Goal: Transaction & Acquisition: Purchase product/service

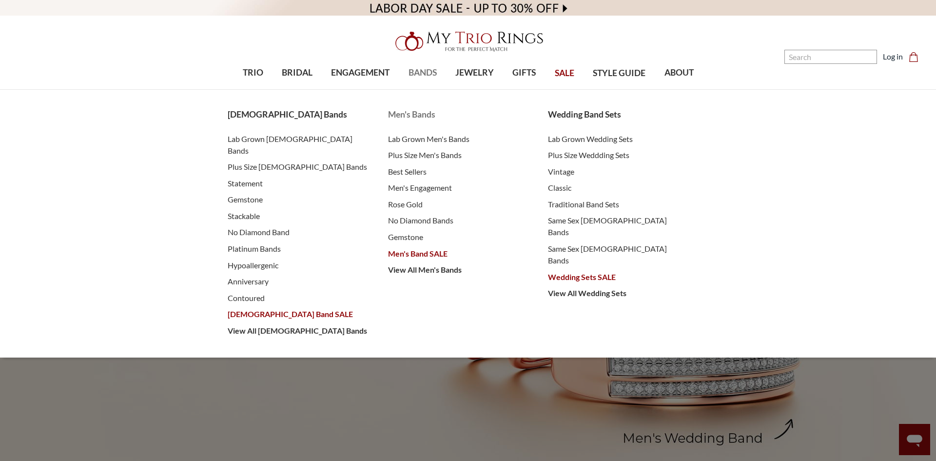
click at [422, 256] on span "Men's Band SALE" at bounding box center [458, 254] width 141 height 12
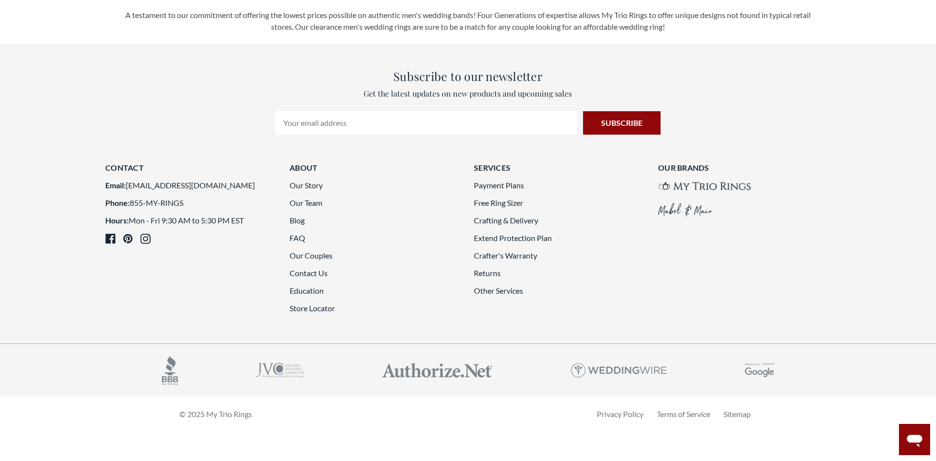
scroll to position [2672, 0]
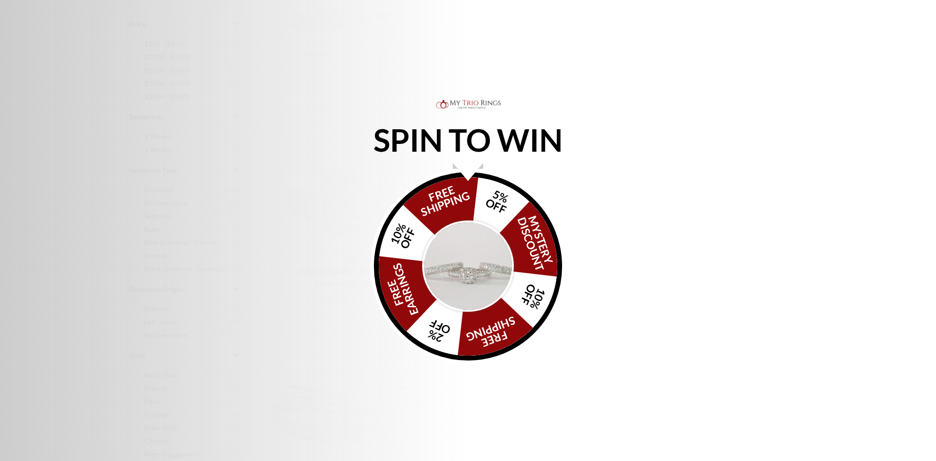
scroll to position [491, 0]
click at [728, 226] on div "SPIN TO WIN FREE SHIPPING 5% OFF Mystery Discount 10% OFF FREE SHIPPING 2% OFF …" at bounding box center [468, 231] width 936 height 266
click at [925, 13] on icon "Close popup" at bounding box center [923, 14] width 12 height 12
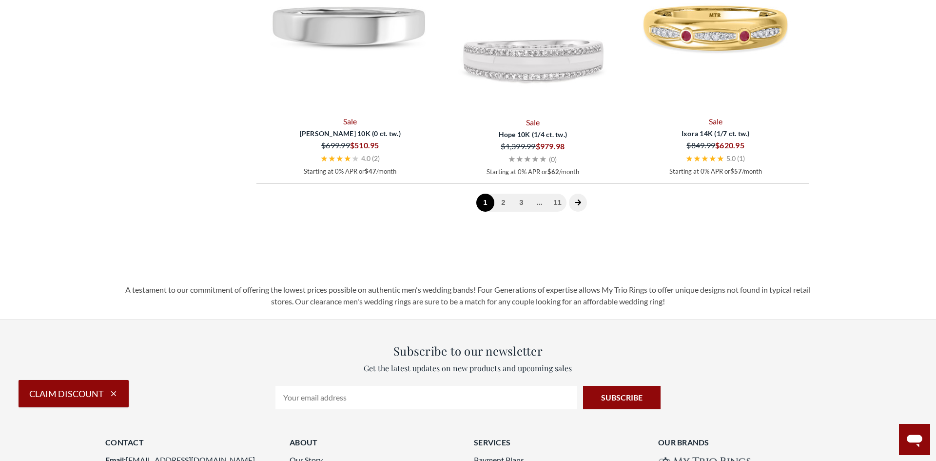
scroll to position [2791, 0]
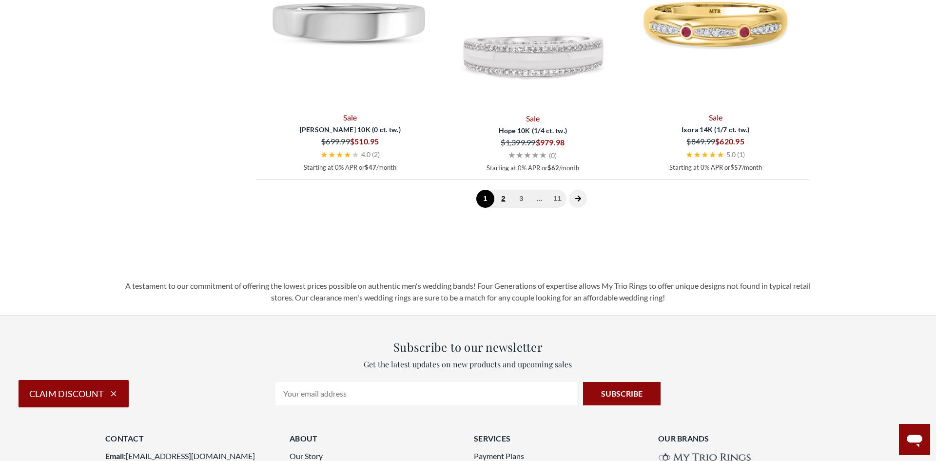
click at [503, 199] on link "2" at bounding box center [503, 199] width 18 height 18
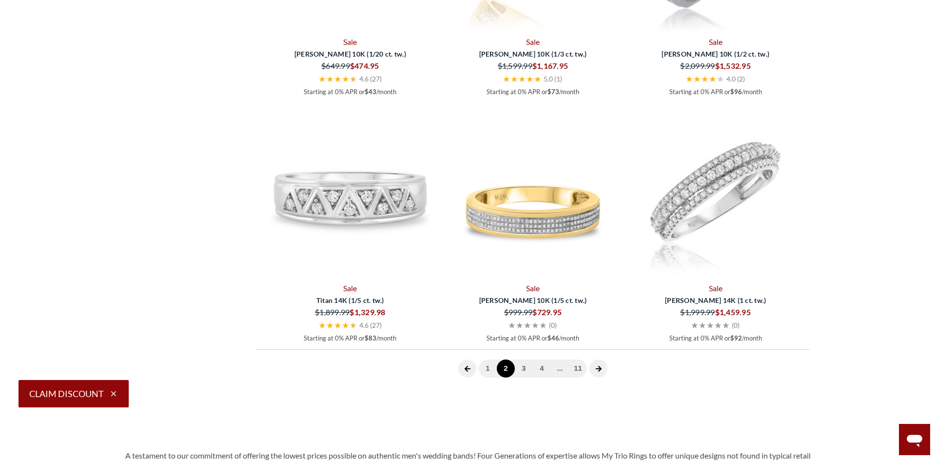
scroll to position [2760, 0]
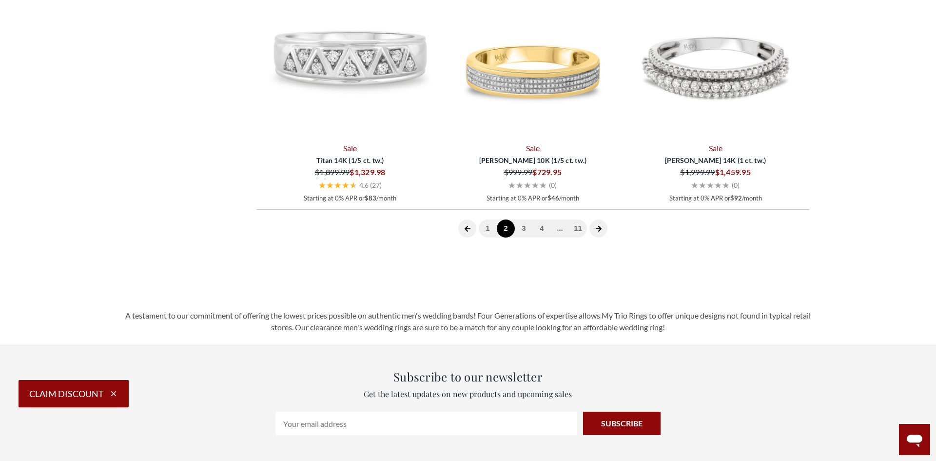
click at [592, 231] on span at bounding box center [599, 228] width 18 height 18
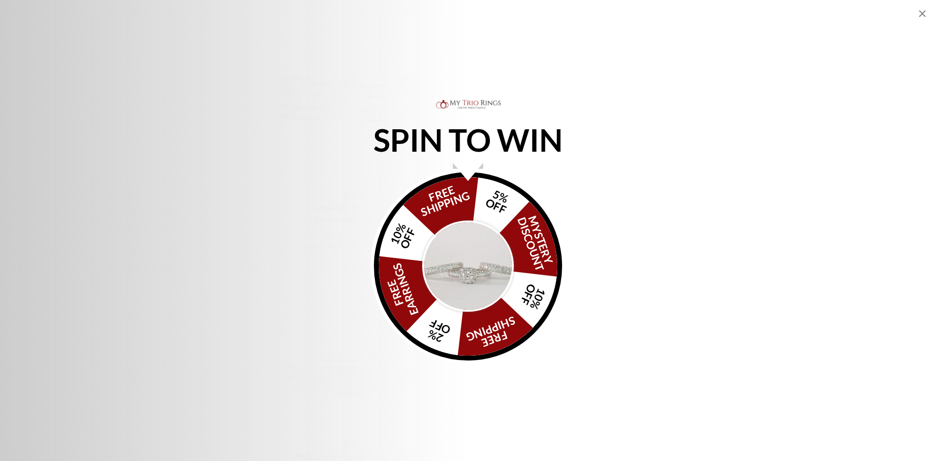
scroll to position [2136, 0]
click at [919, 14] on icon "Close popup" at bounding box center [923, 14] width 12 height 12
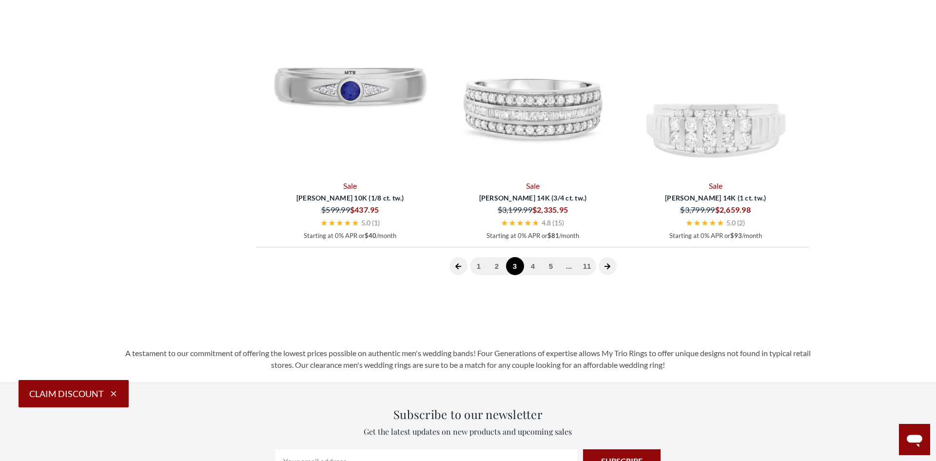
scroll to position [2836, 0]
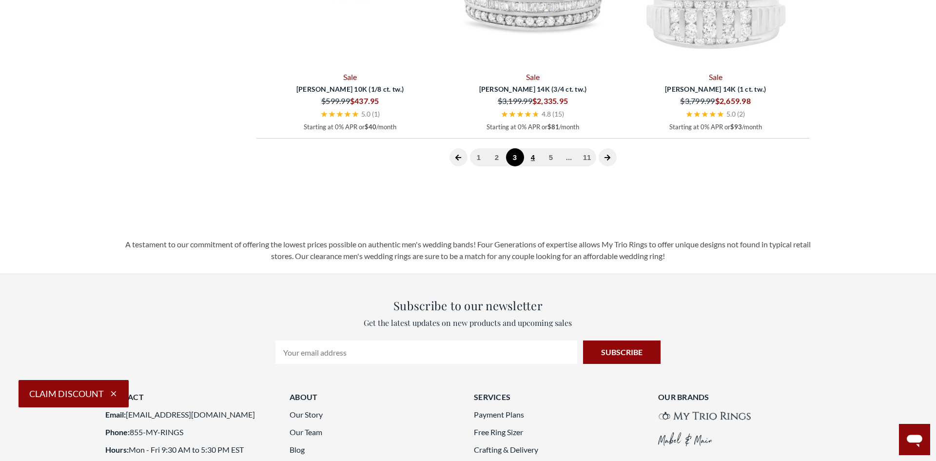
click at [531, 162] on link "4" at bounding box center [533, 157] width 18 height 18
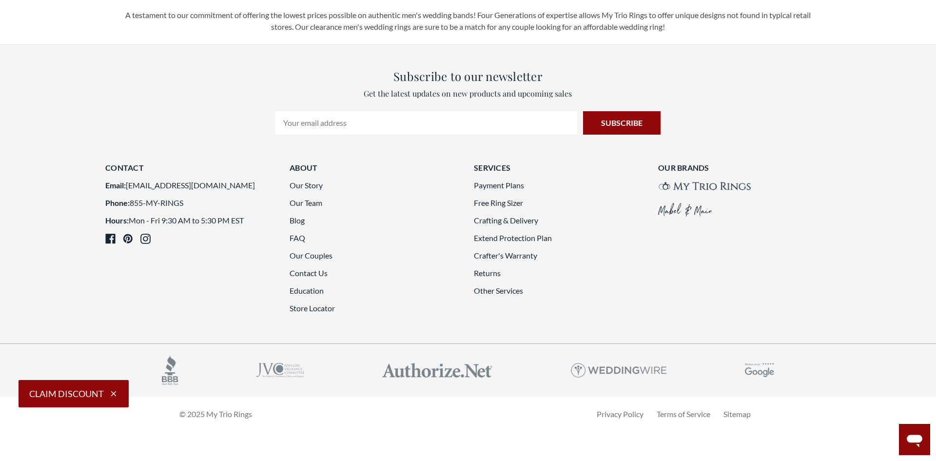
scroll to position [2732, 0]
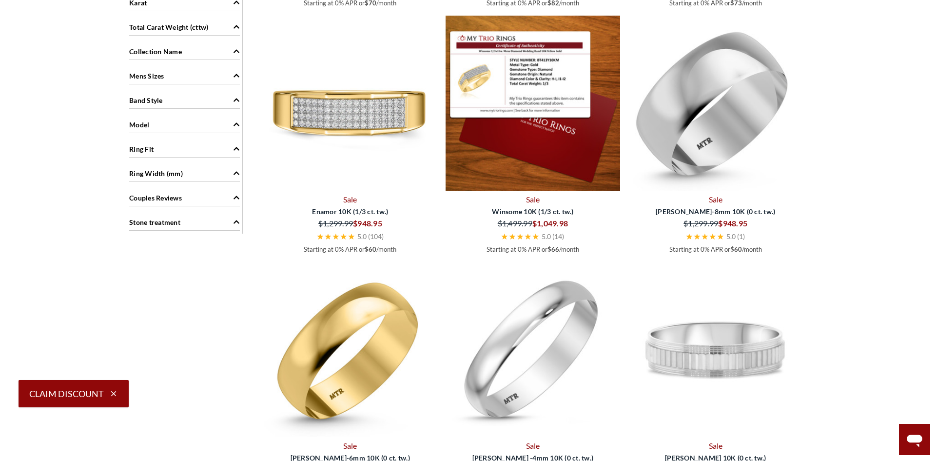
scroll to position [1011, 0]
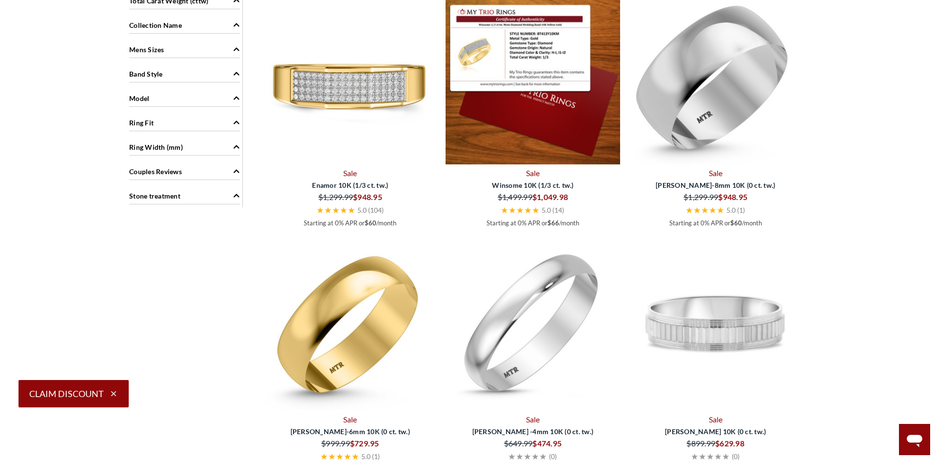
click at [556, 91] on img at bounding box center [533, 76] width 175 height 175
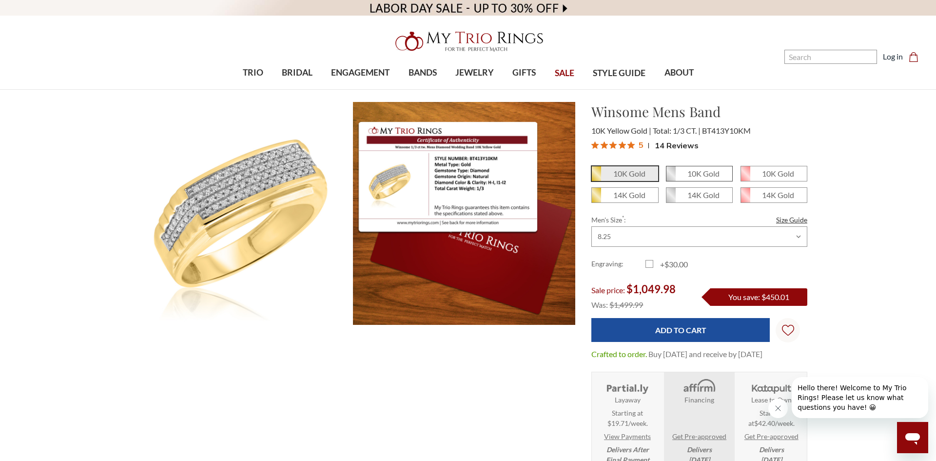
scroll to position [441, 679]
click at [710, 179] on span "10K Gold" at bounding box center [700, 173] width 66 height 15
click at [670, 177] on input "10K Gold" at bounding box center [670, 177] width 0 height 0
radio input "true"
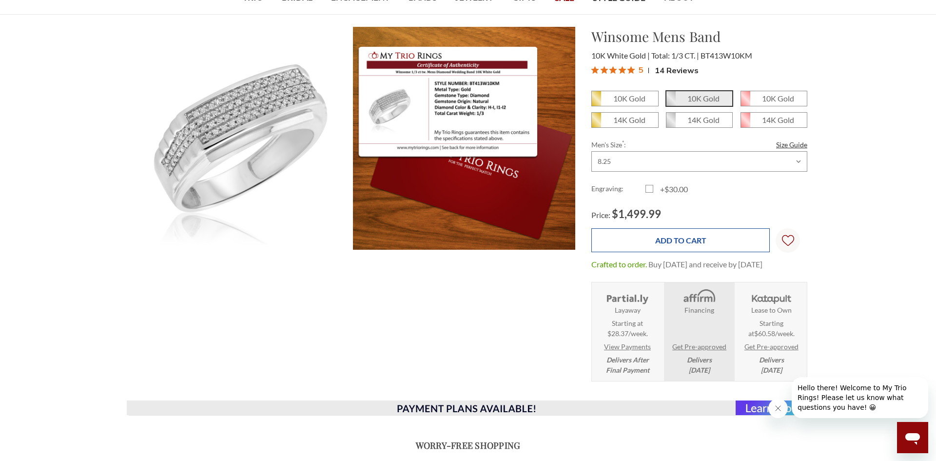
scroll to position [76, 0]
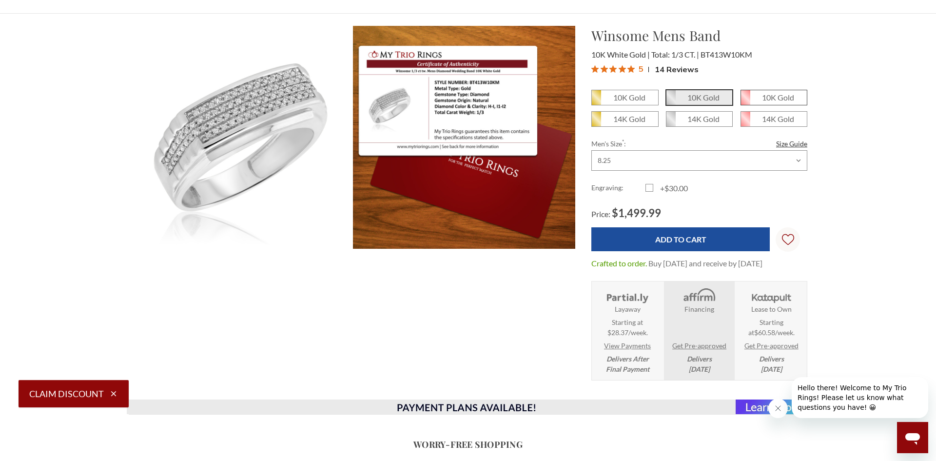
click at [774, 100] on em "10K Gold" at bounding box center [778, 97] width 32 height 9
click at [745, 101] on input "10K Gold" at bounding box center [745, 101] width 0 height 0
radio input "true"
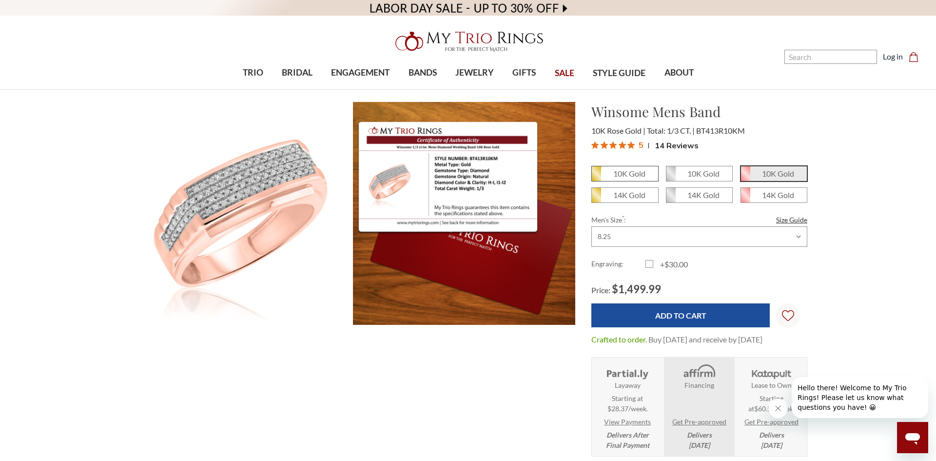
scroll to position [441, 679]
click at [620, 167] on span "10K Gold" at bounding box center [625, 173] width 66 height 15
click at [596, 177] on input "10K Gold" at bounding box center [595, 177] width 0 height 0
radio input "true"
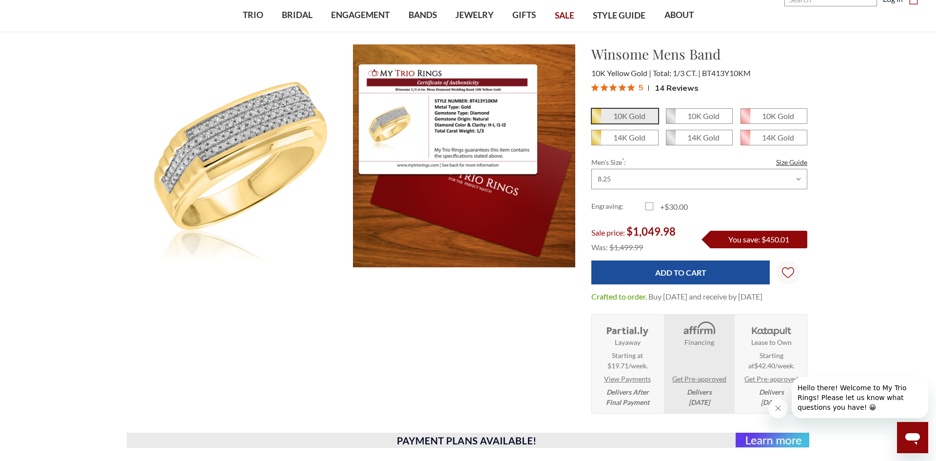
scroll to position [59, 0]
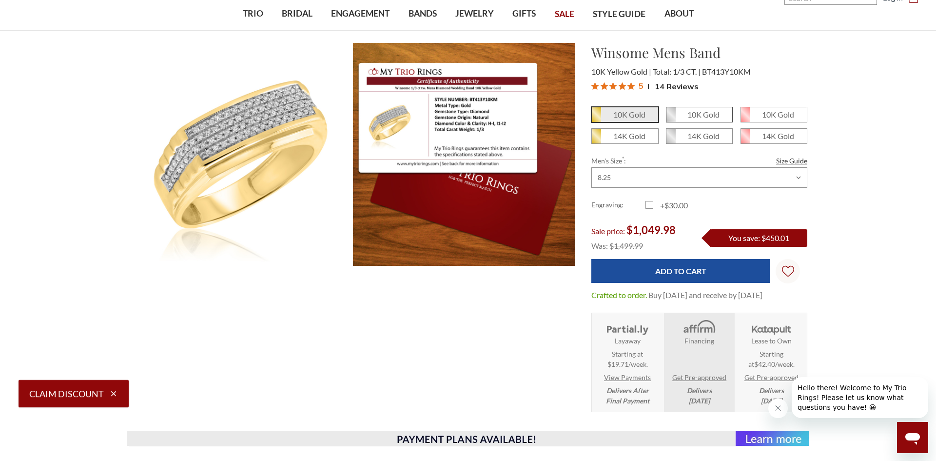
click at [712, 117] on em "10K Gold" at bounding box center [704, 114] width 32 height 9
click at [670, 118] on input "10K Gold" at bounding box center [670, 118] width 0 height 0
radio input "true"
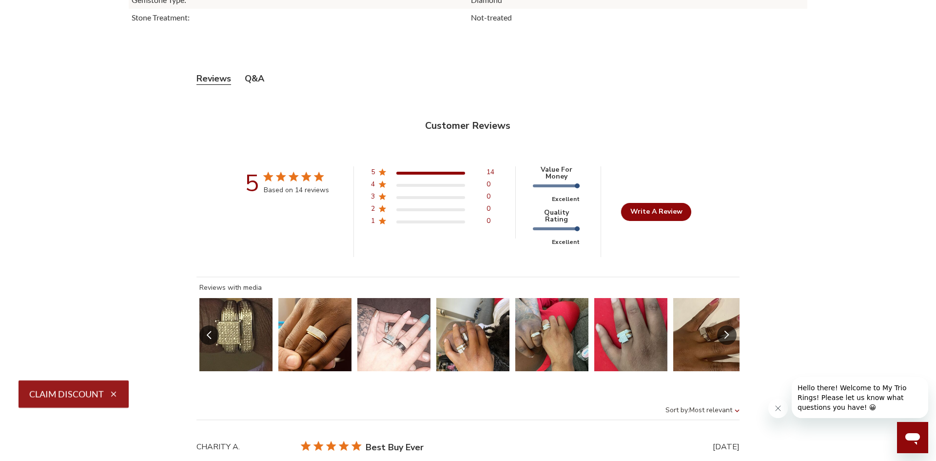
scroll to position [1857, 0]
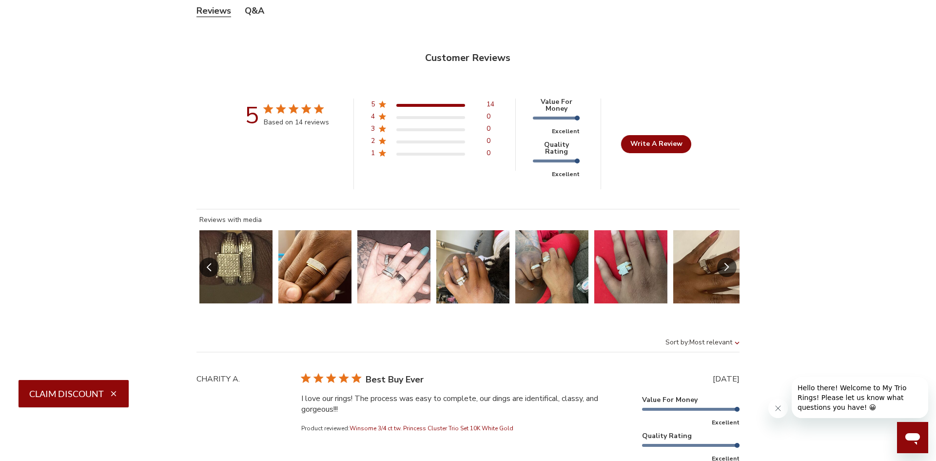
click at [235, 267] on button "Slide 1 of 11.\a Image of customer." at bounding box center [235, 266] width 73 height 73
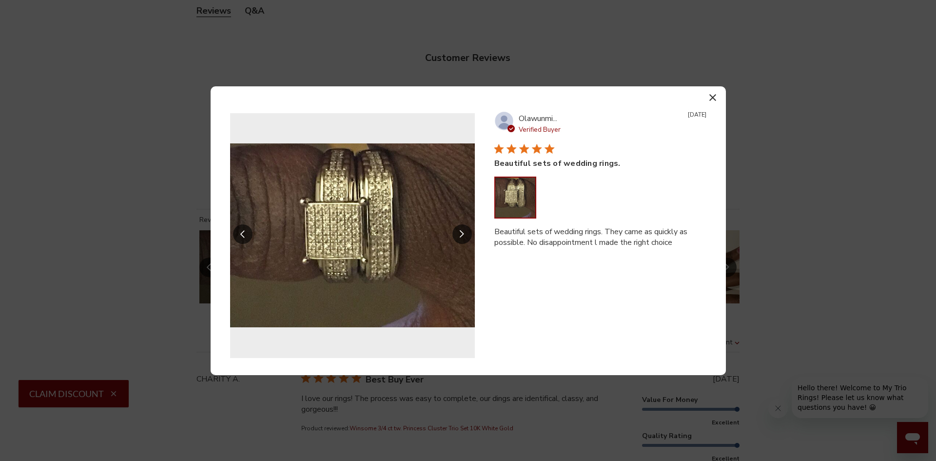
click at [464, 233] on icon "Slide Controls" at bounding box center [462, 234] width 5 height 8
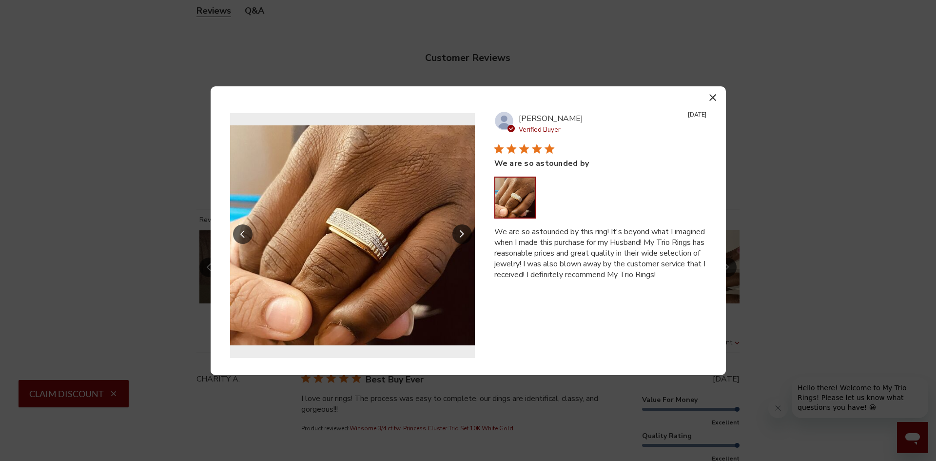
click at [464, 233] on icon "Slide Controls" at bounding box center [462, 234] width 5 height 8
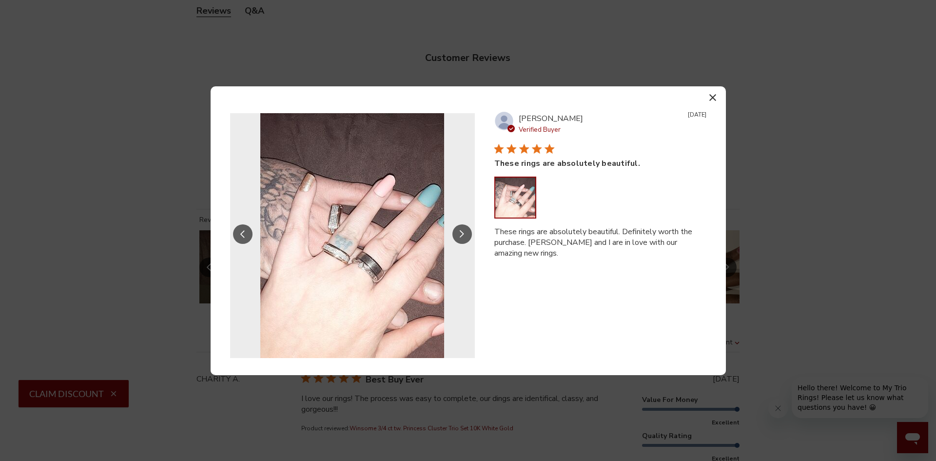
click at [464, 233] on icon "Slide Controls" at bounding box center [462, 234] width 5 height 8
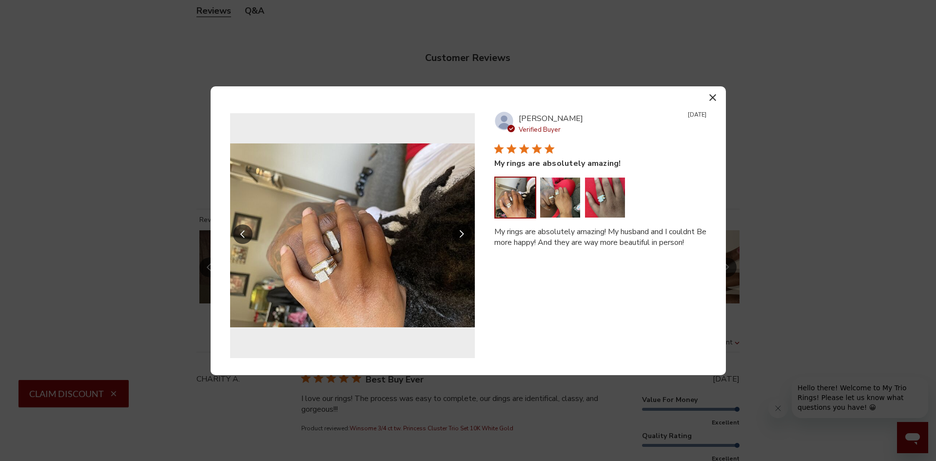
click at [464, 233] on icon "Slide Controls" at bounding box center [462, 234] width 5 height 8
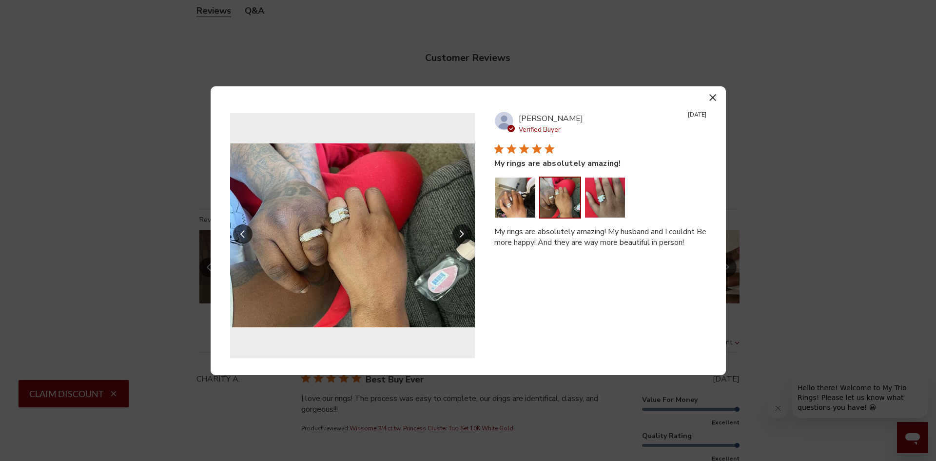
click at [464, 233] on icon "Slide Controls" at bounding box center [462, 234] width 5 height 8
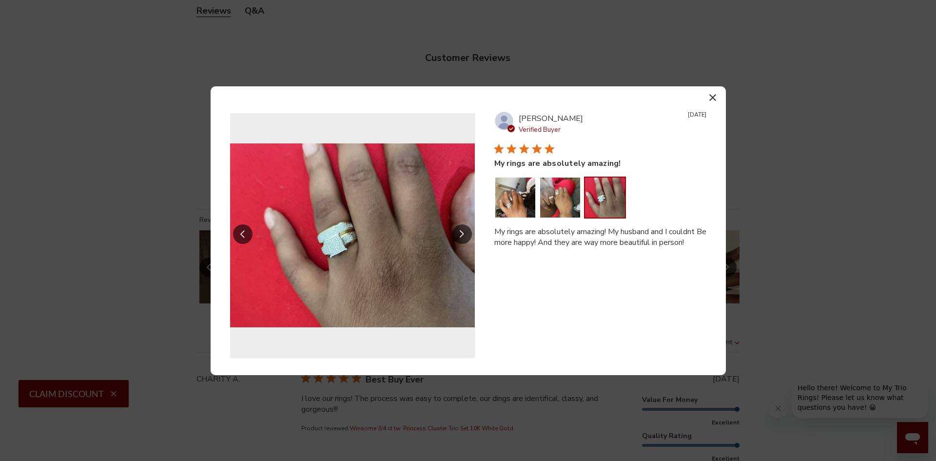
click at [464, 233] on icon "Slide Controls" at bounding box center [462, 234] width 5 height 8
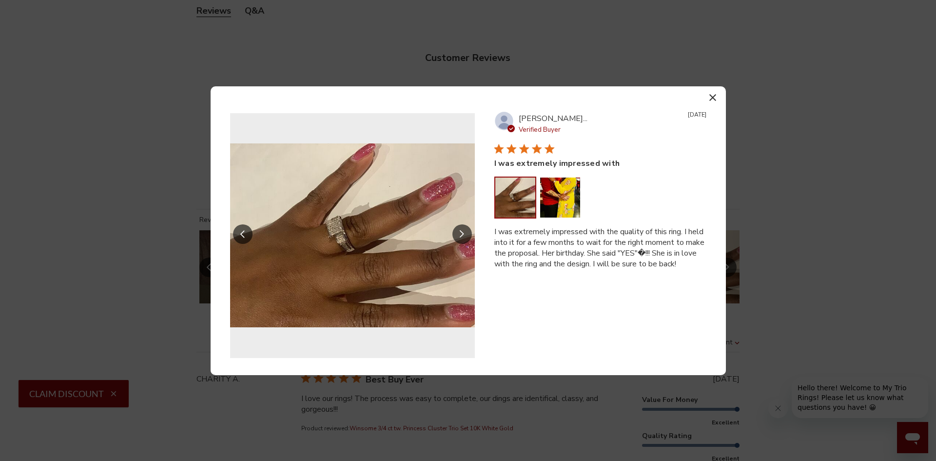
click at [464, 233] on icon "Slide Controls" at bounding box center [462, 234] width 5 height 8
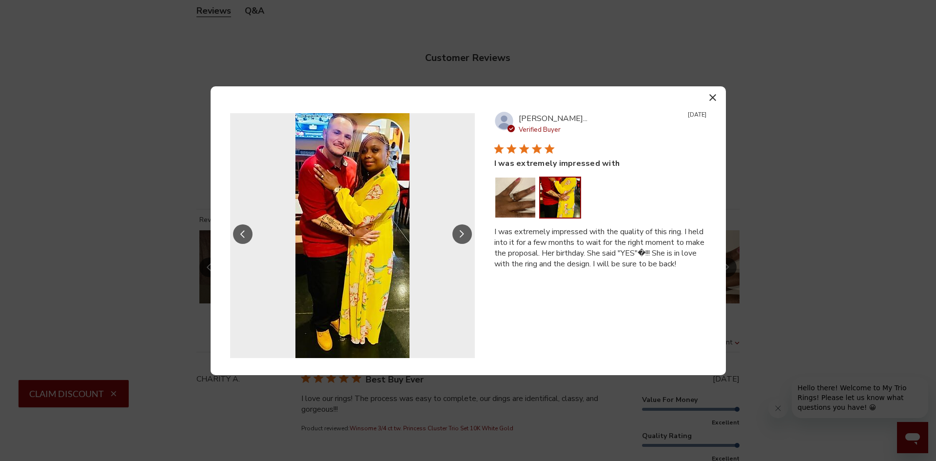
click at [464, 233] on icon "Slide Controls" at bounding box center [462, 234] width 5 height 8
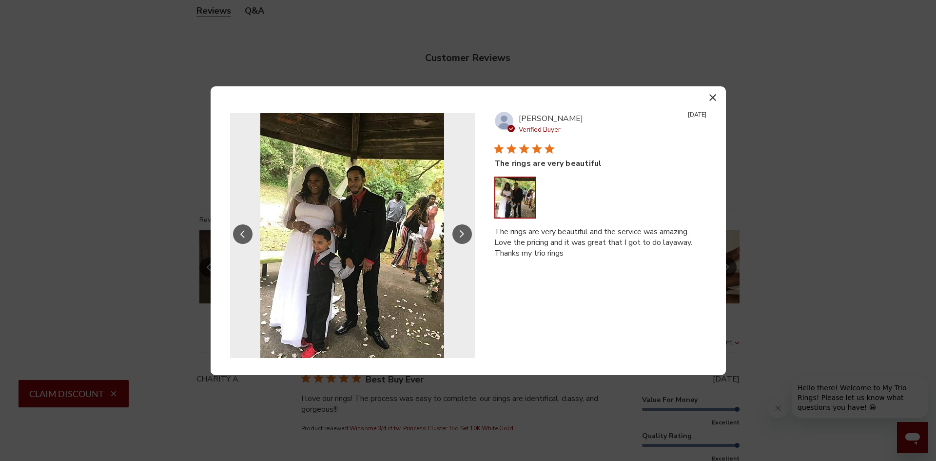
click at [464, 233] on icon "Slide Controls" at bounding box center [462, 234] width 5 height 8
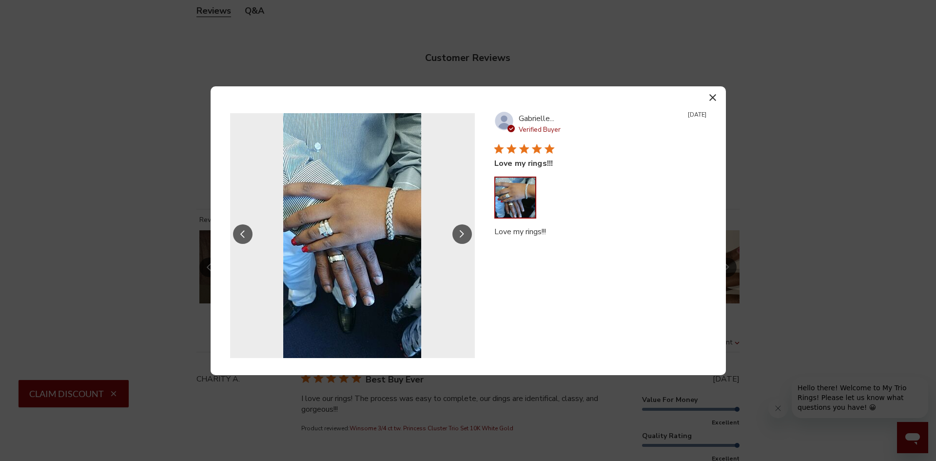
click at [464, 233] on icon "Slide Controls" at bounding box center [462, 234] width 5 height 8
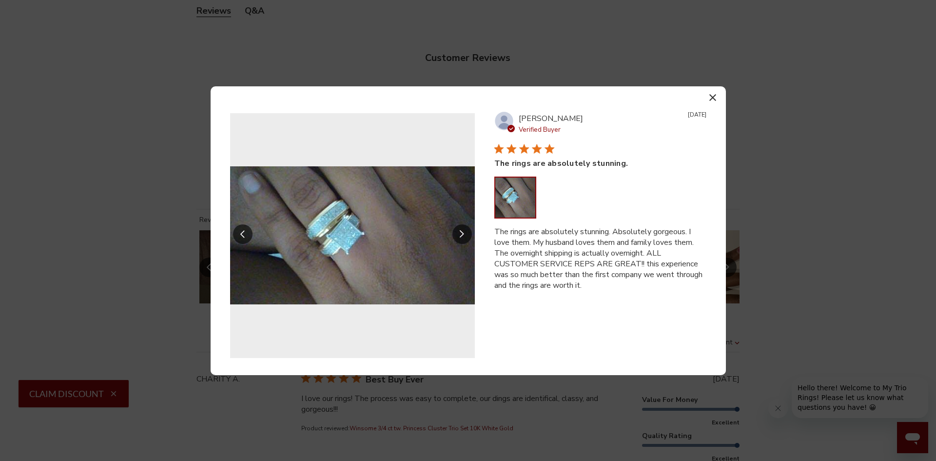
click at [464, 233] on icon "Slide Controls" at bounding box center [462, 234] width 5 height 8
click at [715, 96] on icon "button" at bounding box center [712, 97] width 7 height 7
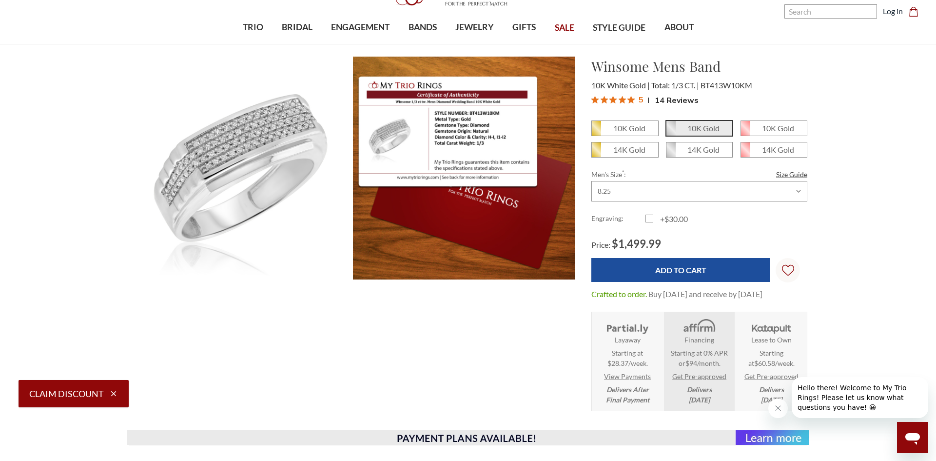
scroll to position [0, 0]
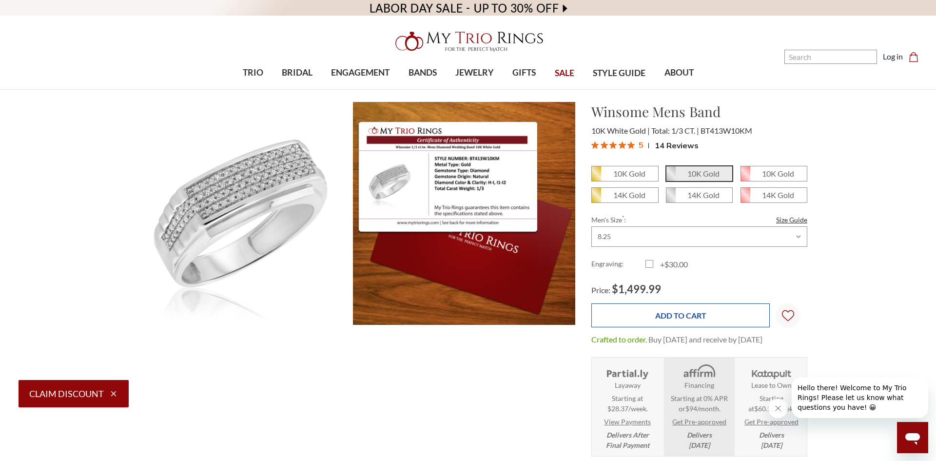
click at [693, 323] on input "Add to Cart" at bounding box center [680, 315] width 178 height 24
type input "Add to Cart"
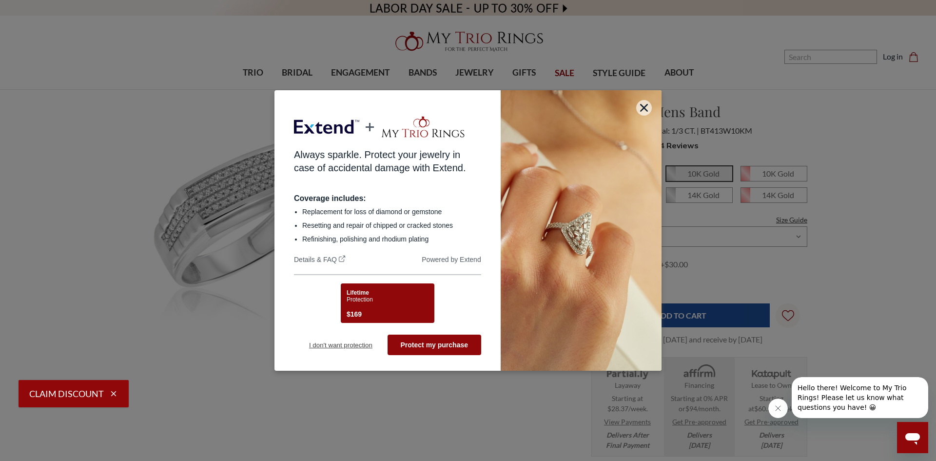
click at [349, 349] on button "I don't want protection" at bounding box center [341, 344] width 94 height 20
